Goal: Task Accomplishment & Management: Manage account settings

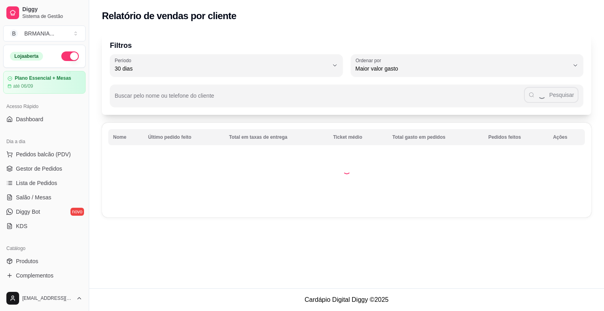
select select "30"
select select "HIGHEST_TOTAL_SPENT_WITH_ORDERS"
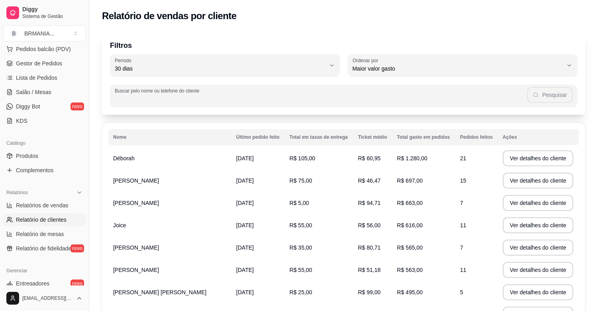
click at [448, 98] on input "Buscar pelo nome ou telefone do cliente" at bounding box center [321, 99] width 412 height 8
type input "[PERSON_NAME]"
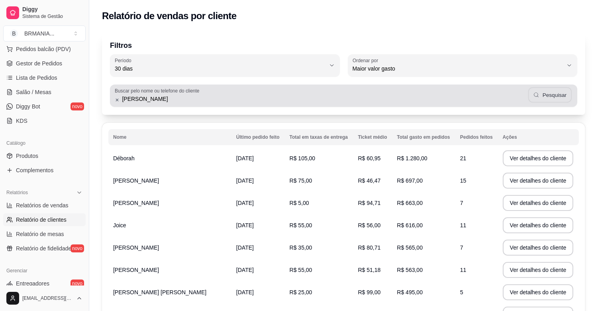
click at [558, 91] on button "Pesquisar" at bounding box center [549, 95] width 43 height 16
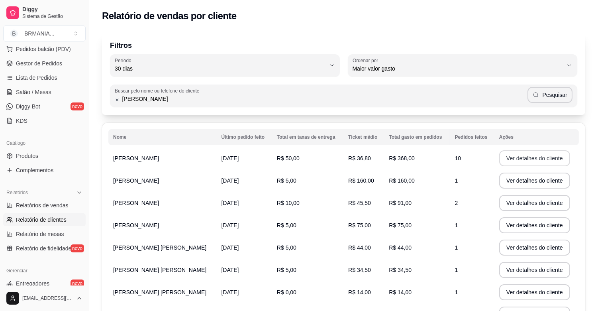
click at [500, 154] on button "Ver detalhes do cliente" at bounding box center [534, 158] width 71 height 16
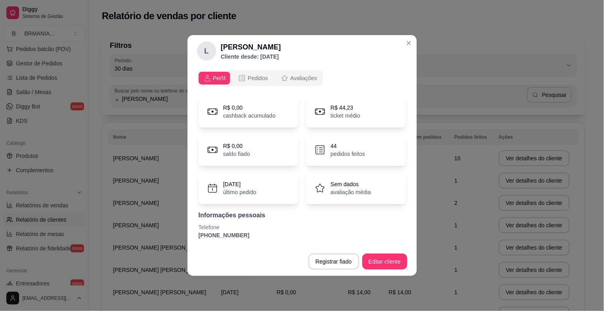
click at [341, 159] on div "44 pedidos feitos" at bounding box center [356, 150] width 100 height 32
click at [255, 84] on button "Pedidos" at bounding box center [252, 78] width 39 height 13
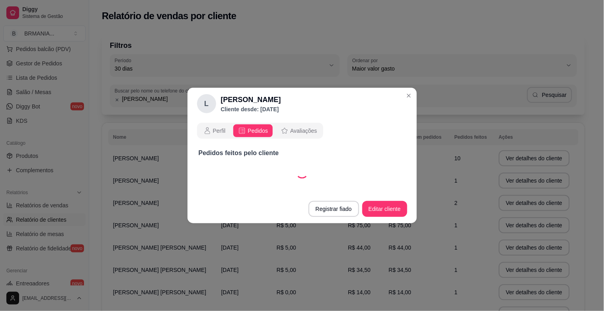
select select "30"
select select "ALL"
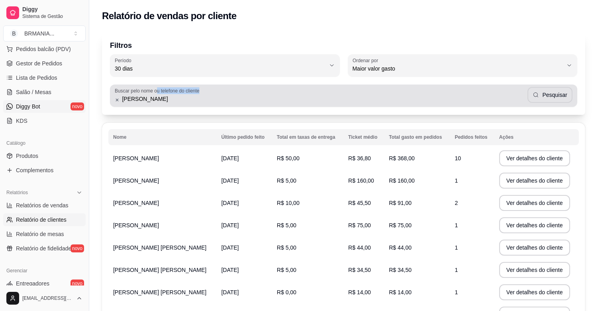
drag, startPoint x: 153, startPoint y: 93, endPoint x: 47, endPoint y: 105, distance: 106.6
click at [51, 103] on div "Diggy Sistema de Gestão B BRMANIA ... Loja aberta Plano Essencial + Mesas até 0…" at bounding box center [299, 192] width 598 height 385
click at [119, 98] on icon at bounding box center [117, 100] width 5 height 6
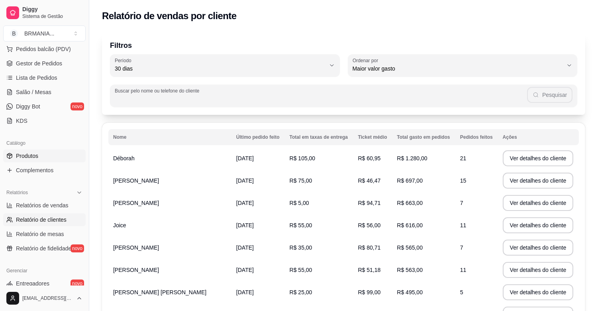
click at [27, 152] on span "Produtos" at bounding box center [27, 156] width 22 height 8
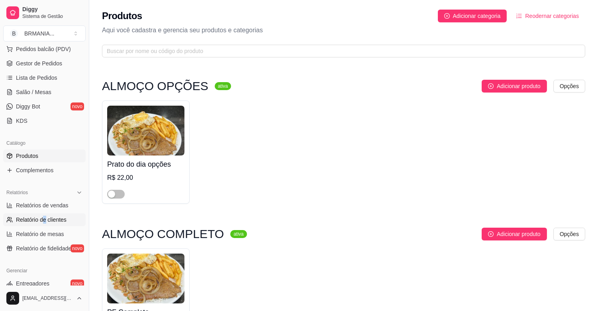
click at [46, 217] on ul "Relatórios de vendas Relatório de clientes Relatório de mesas Relatório de fide…" at bounding box center [44, 227] width 82 height 56
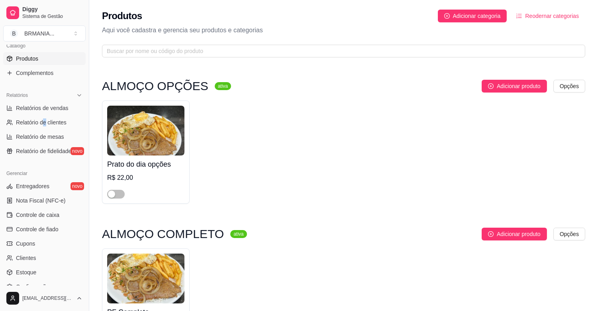
scroll to position [217, 0]
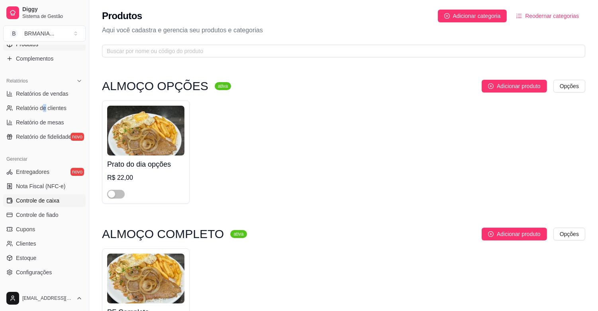
click at [50, 204] on span "Controle de caixa" at bounding box center [37, 200] width 43 height 8
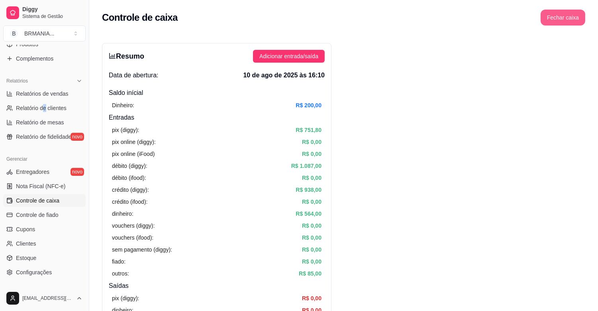
click at [572, 15] on button "Fechar caixa" at bounding box center [562, 18] width 45 height 16
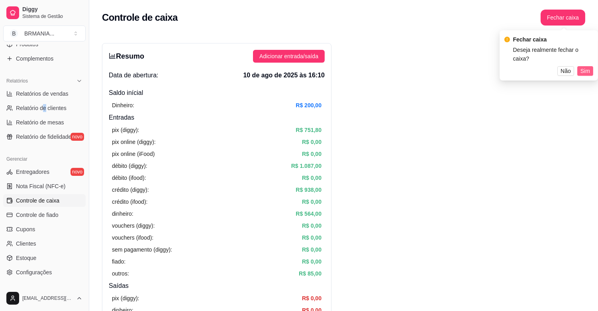
click at [585, 67] on span "Sim" at bounding box center [585, 71] width 10 height 9
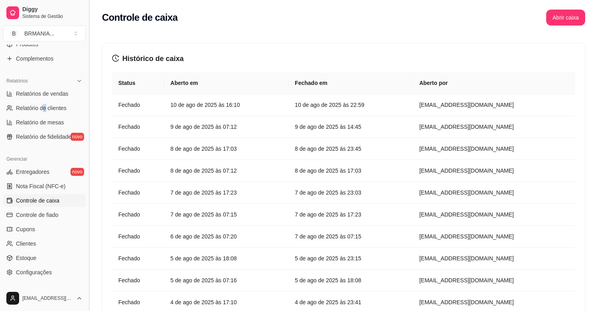
click at [88, 156] on button "Toggle Sidebar" at bounding box center [89, 155] width 6 height 311
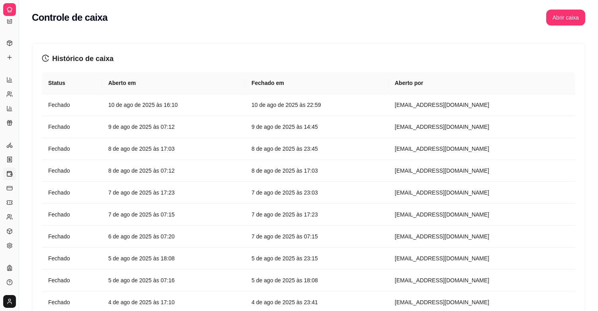
scroll to position [102, 0]
click at [21, 153] on button "Toggle Sidebar" at bounding box center [19, 155] width 6 height 311
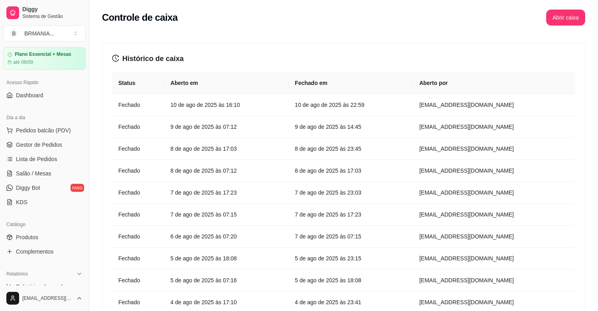
scroll to position [0, 0]
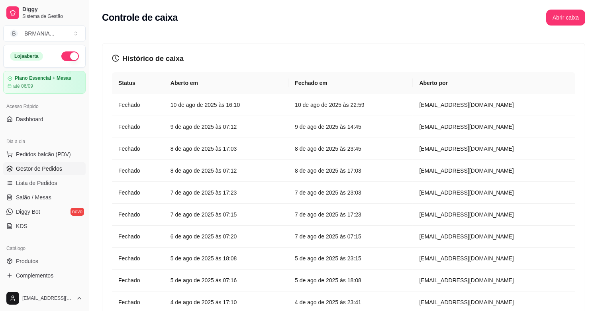
click at [56, 166] on span "Gestor de Pedidos" at bounding box center [39, 168] width 46 height 8
